Goal: Find specific page/section: Find specific page/section

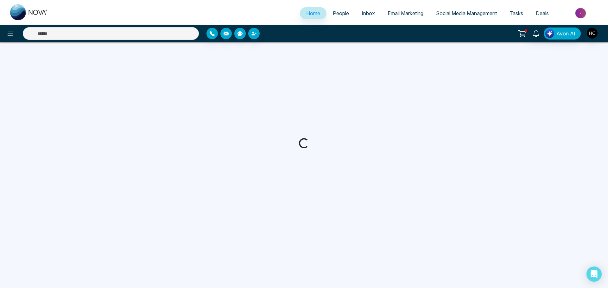
select select "*"
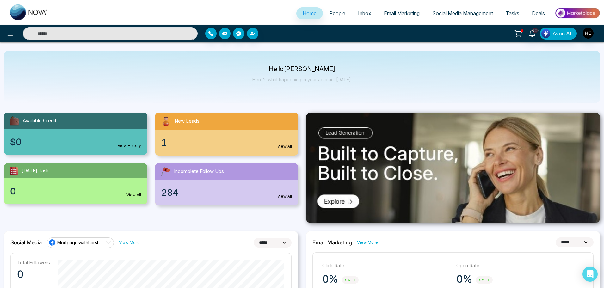
click at [330, 11] on span "People" at bounding box center [337, 13] width 16 height 6
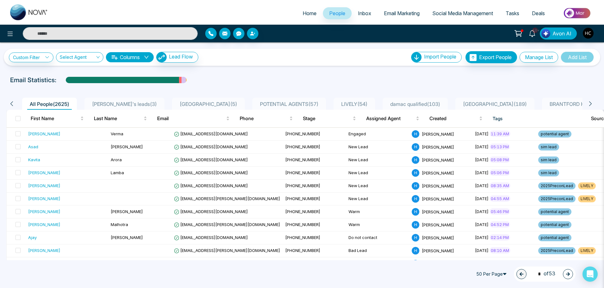
click at [278, 98] on li "POTENTIAL AGENTS ( 57 )" at bounding box center [290, 104] width 74 height 12
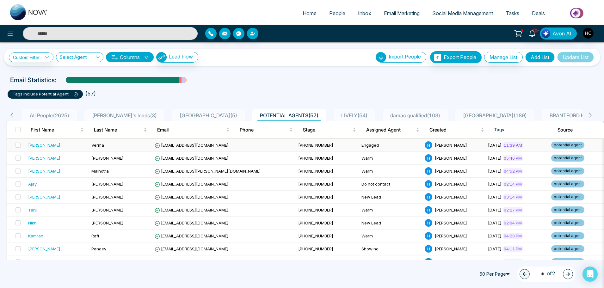
click at [135, 150] on td "Verma" at bounding box center [120, 145] width 63 height 13
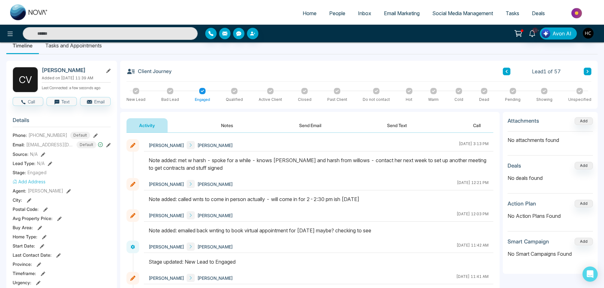
scroll to position [32, 0]
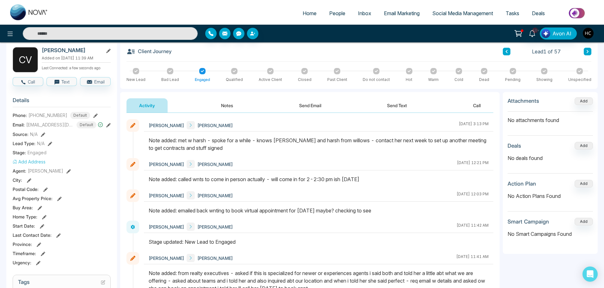
click at [235, 106] on button "Notes" at bounding box center [227, 105] width 37 height 14
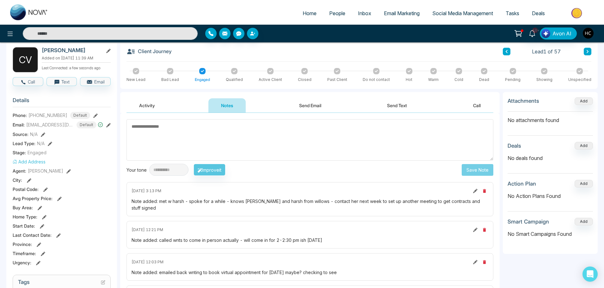
click at [278, 144] on textarea at bounding box center [310, 139] width 367 height 41
click at [254, 154] on textarea at bounding box center [310, 139] width 367 height 41
